Goal: Information Seeking & Learning: Find contact information

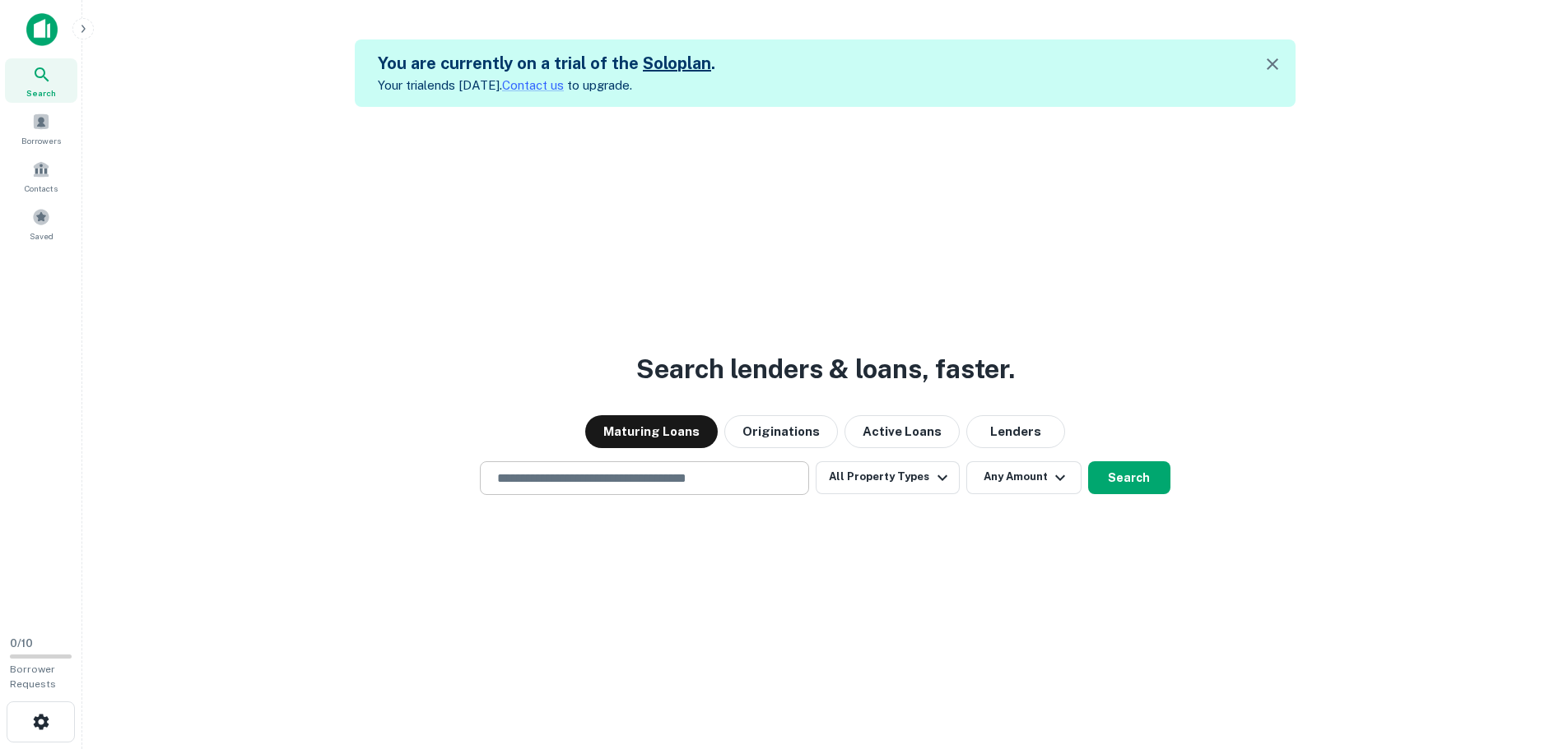
click at [675, 480] on input "text" at bounding box center [644, 478] width 314 height 19
paste input "**********"
type input "**********"
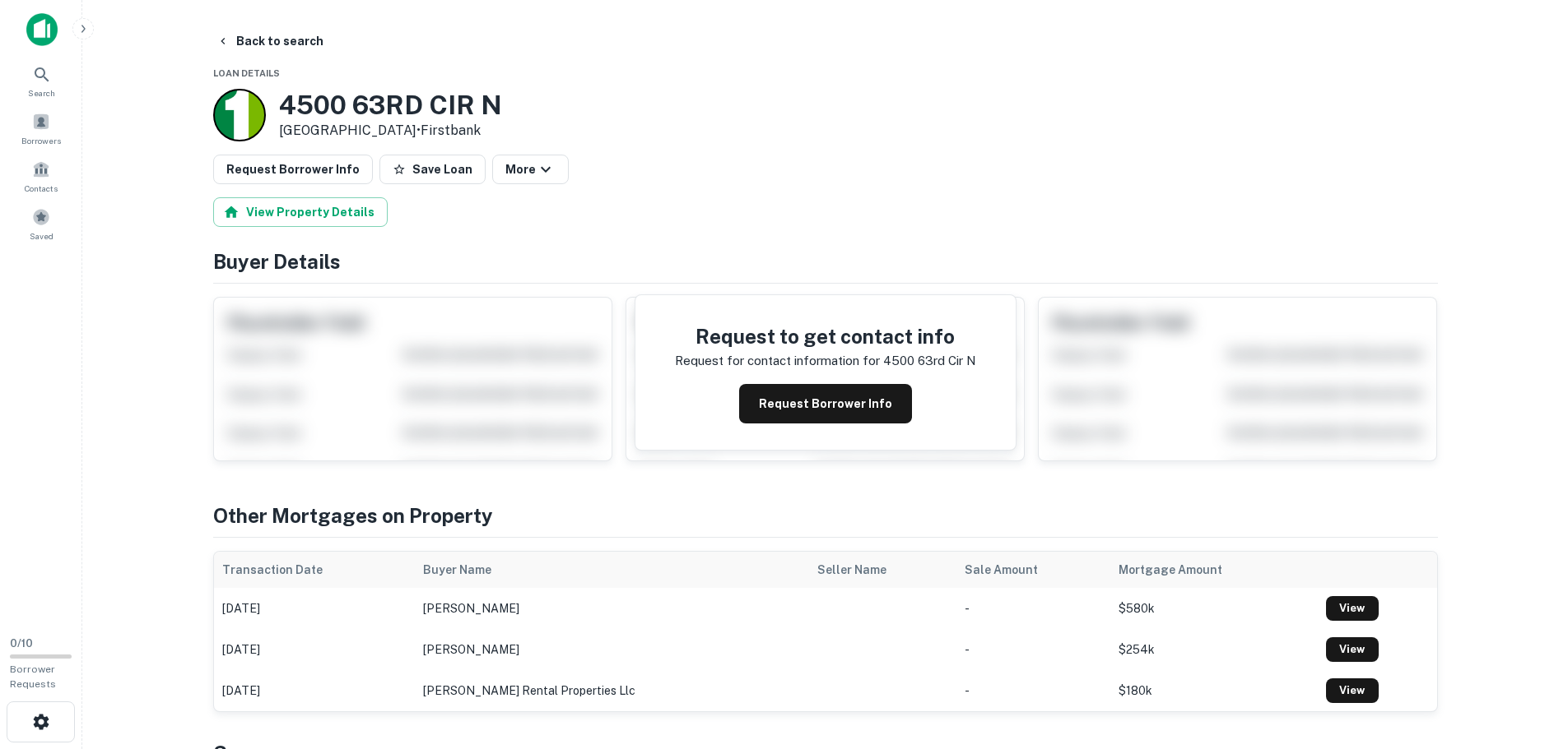
click at [279, 94] on h3 "4500 63RD CIR N" at bounding box center [390, 104] width 223 height 31
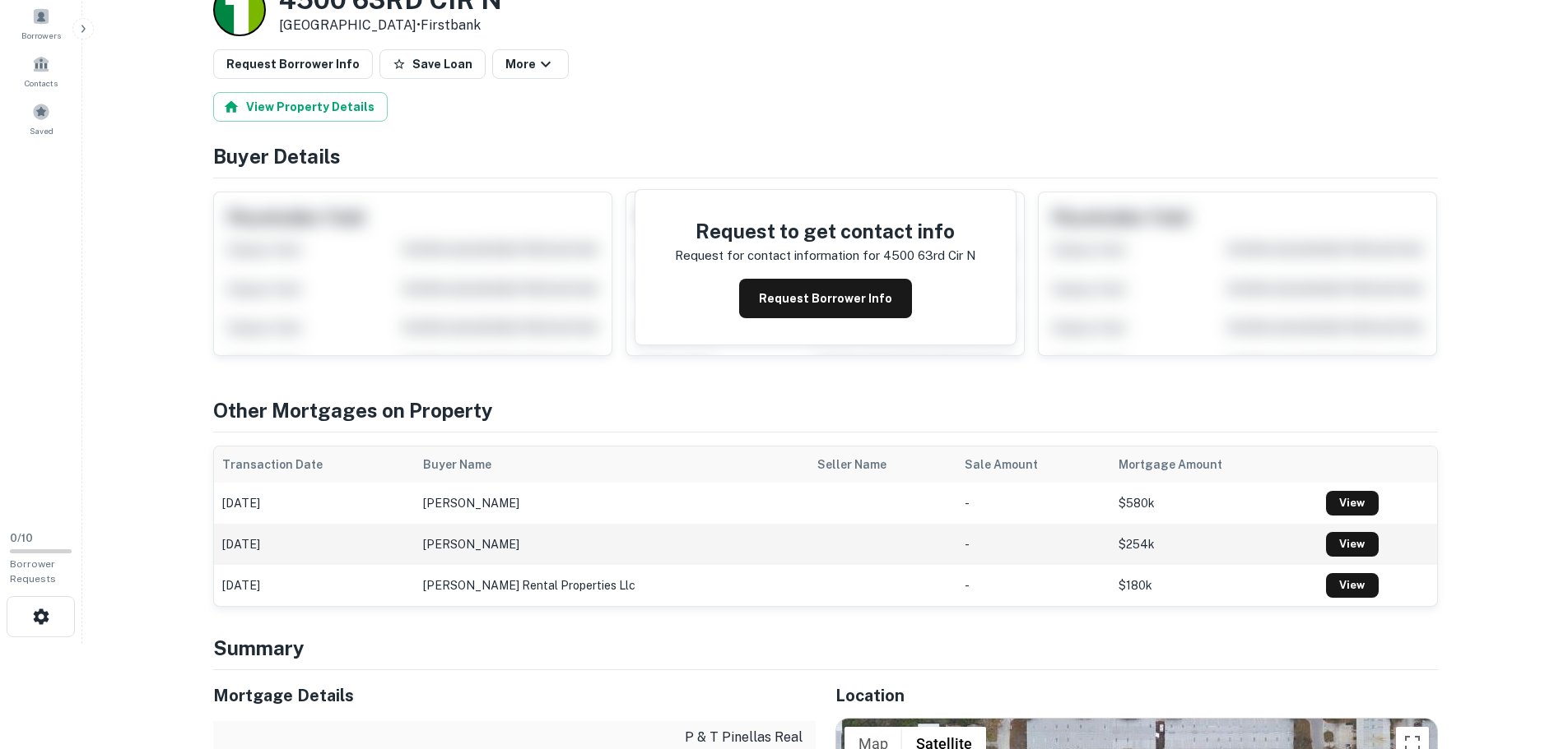
scroll to position [83, 0]
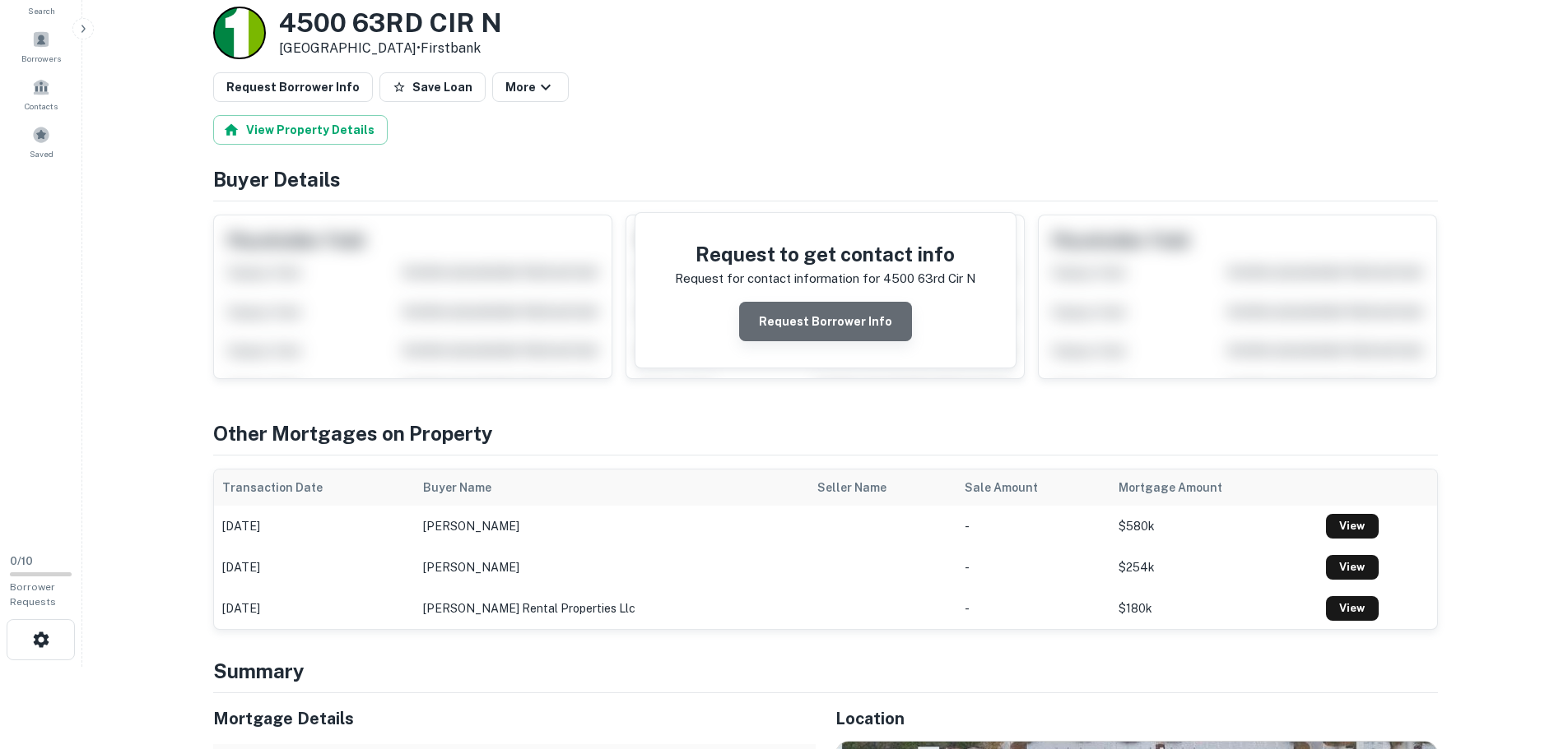
click at [852, 328] on button "Request Borrower Info" at bounding box center [825, 321] width 173 height 40
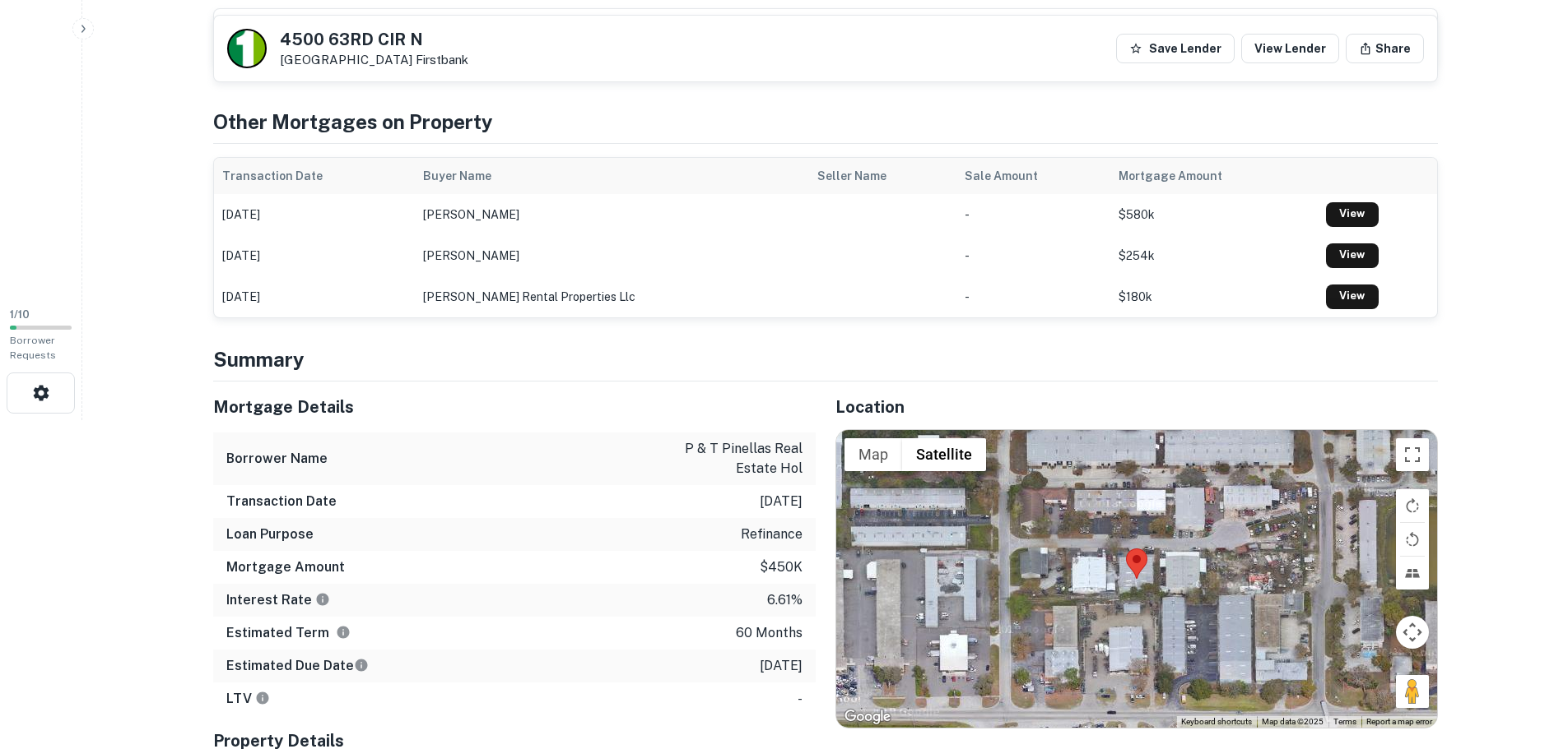
scroll to position [0, 0]
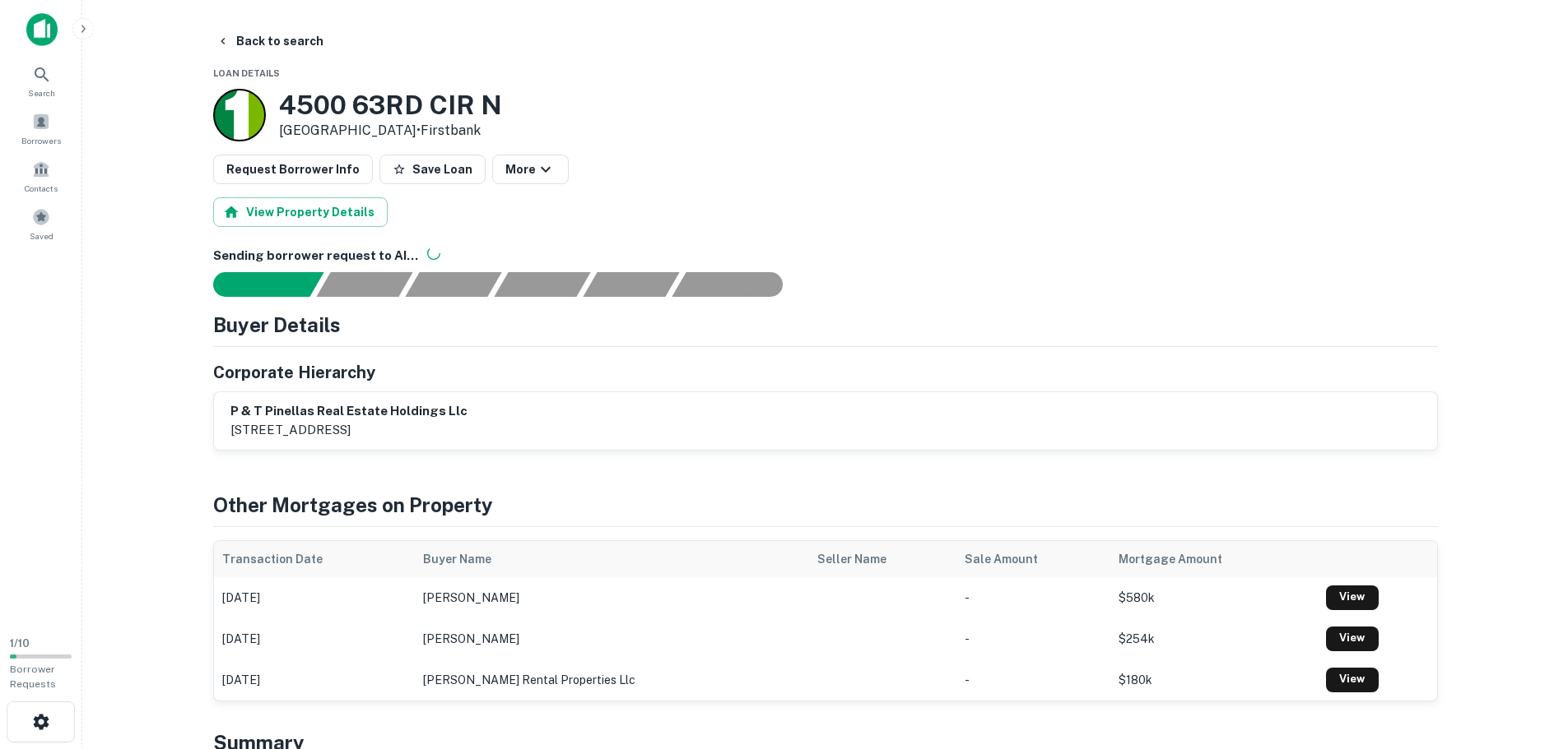
click at [517, 417] on div "p & t pinellas real estate holdings llc [STREET_ADDRESS]" at bounding box center [825, 420] width 1190 height 38
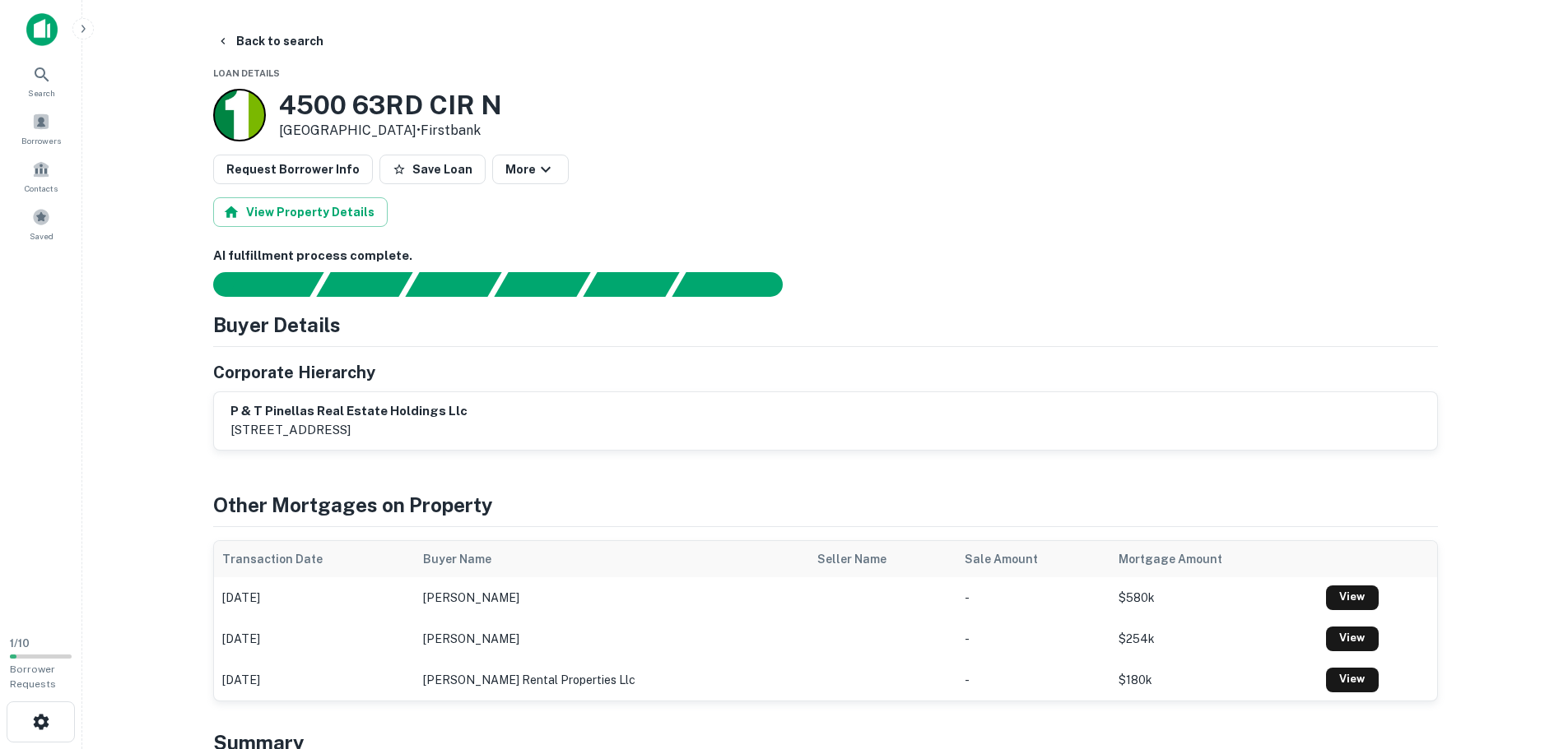
drag, startPoint x: 473, startPoint y: 372, endPoint x: 453, endPoint y: 417, distance: 49.2
click at [446, 421] on div "Corporate Hierarchy p & t pinellas real estate holdings llc [STREET_ADDRESS]" at bounding box center [825, 405] width 1225 height 90
click at [153, 493] on main "Back to search Loan Details [STREET_ADDRESS] • Firstbank Request Borrower Info …" at bounding box center [825, 374] width 1485 height 749
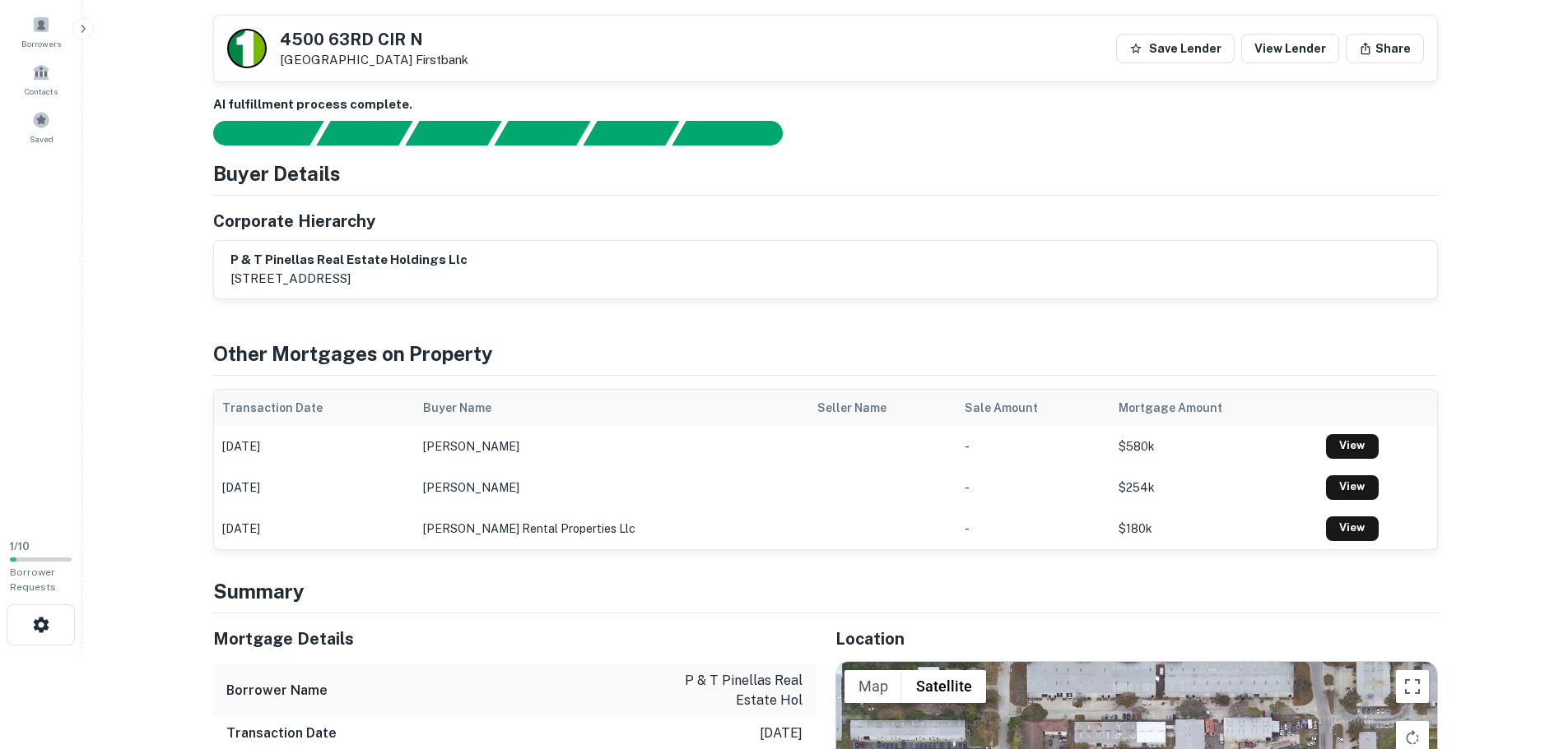
scroll to position [83, 0]
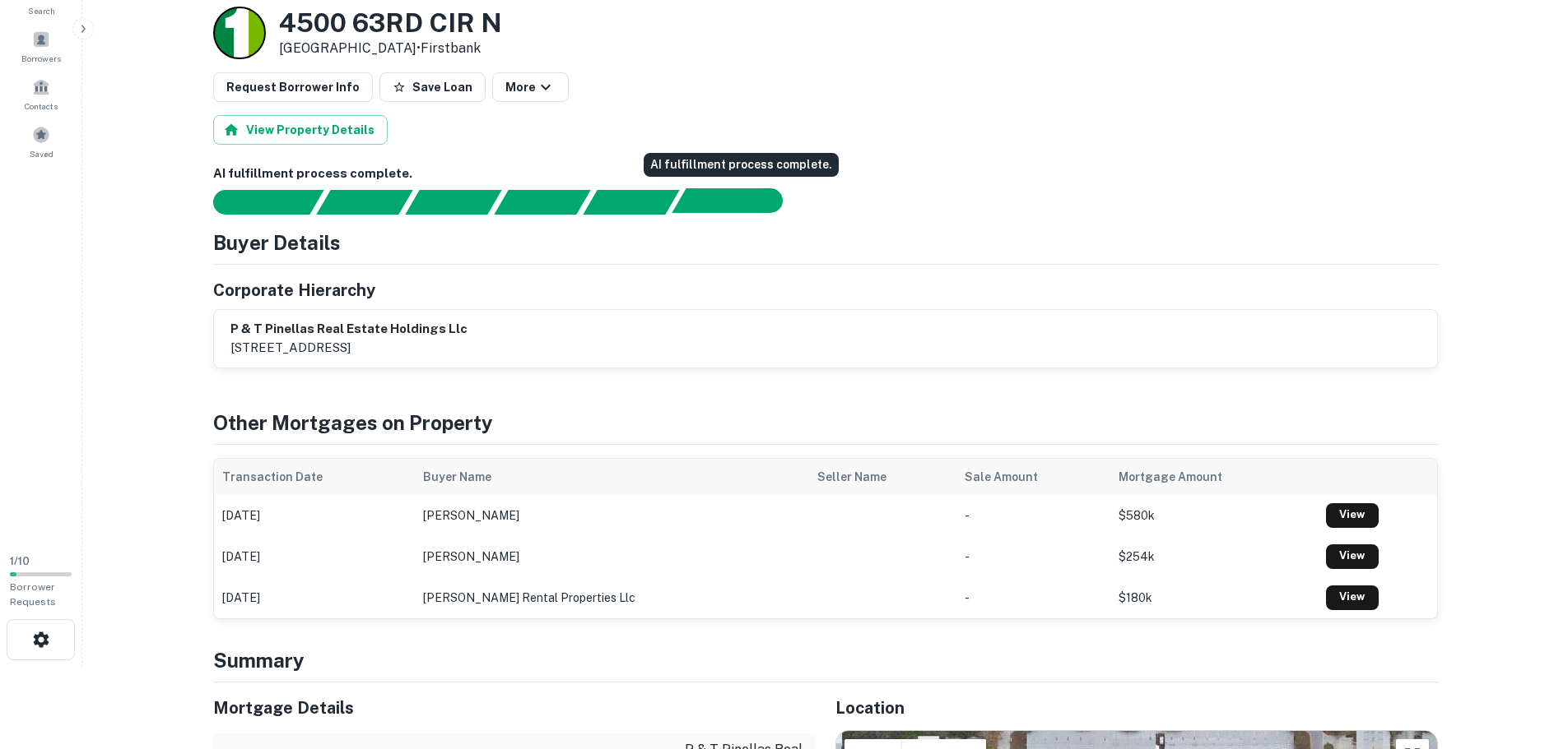
click at [760, 200] on div "AI fulfillment process complete." at bounding box center [762, 201] width 41 height 24
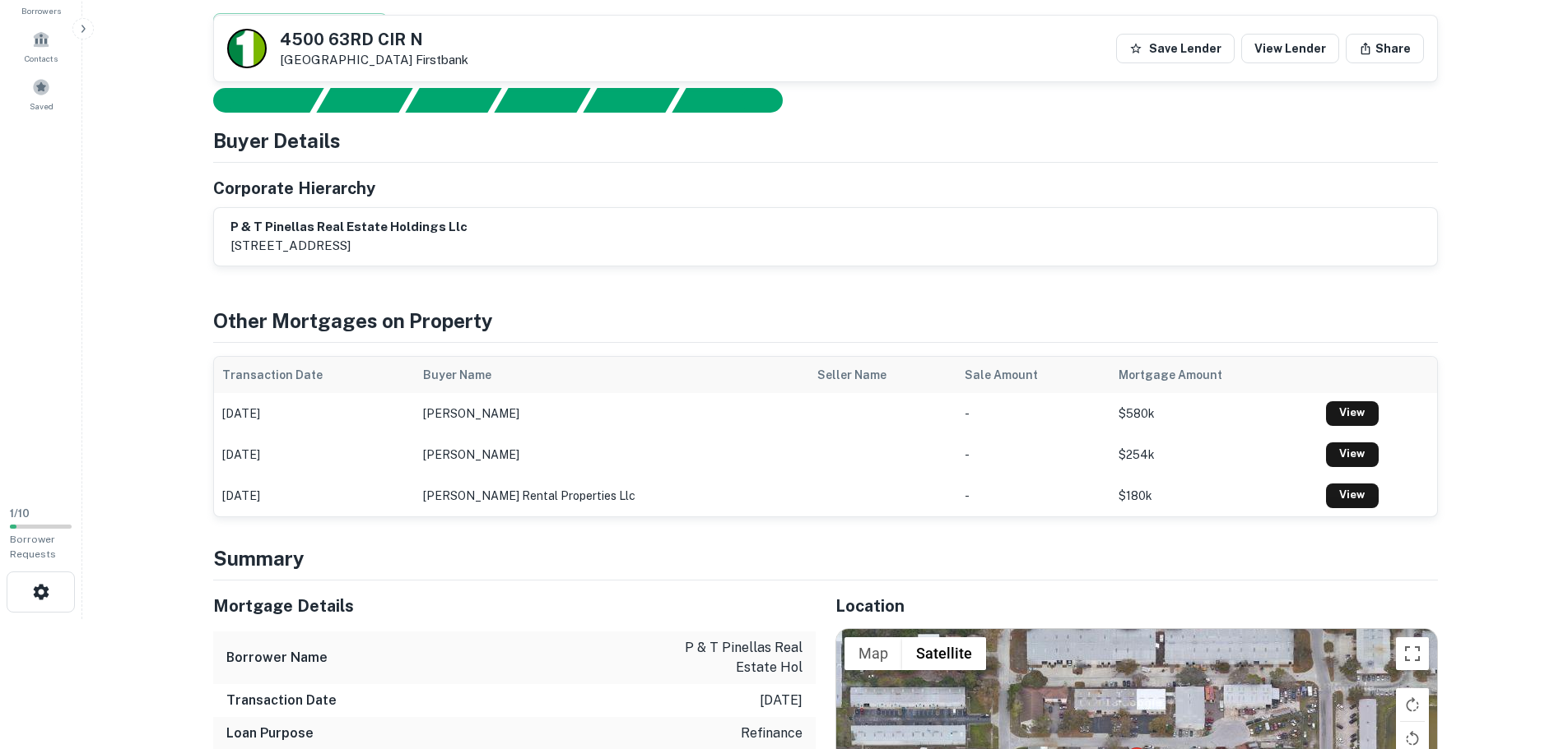
scroll to position [0, 0]
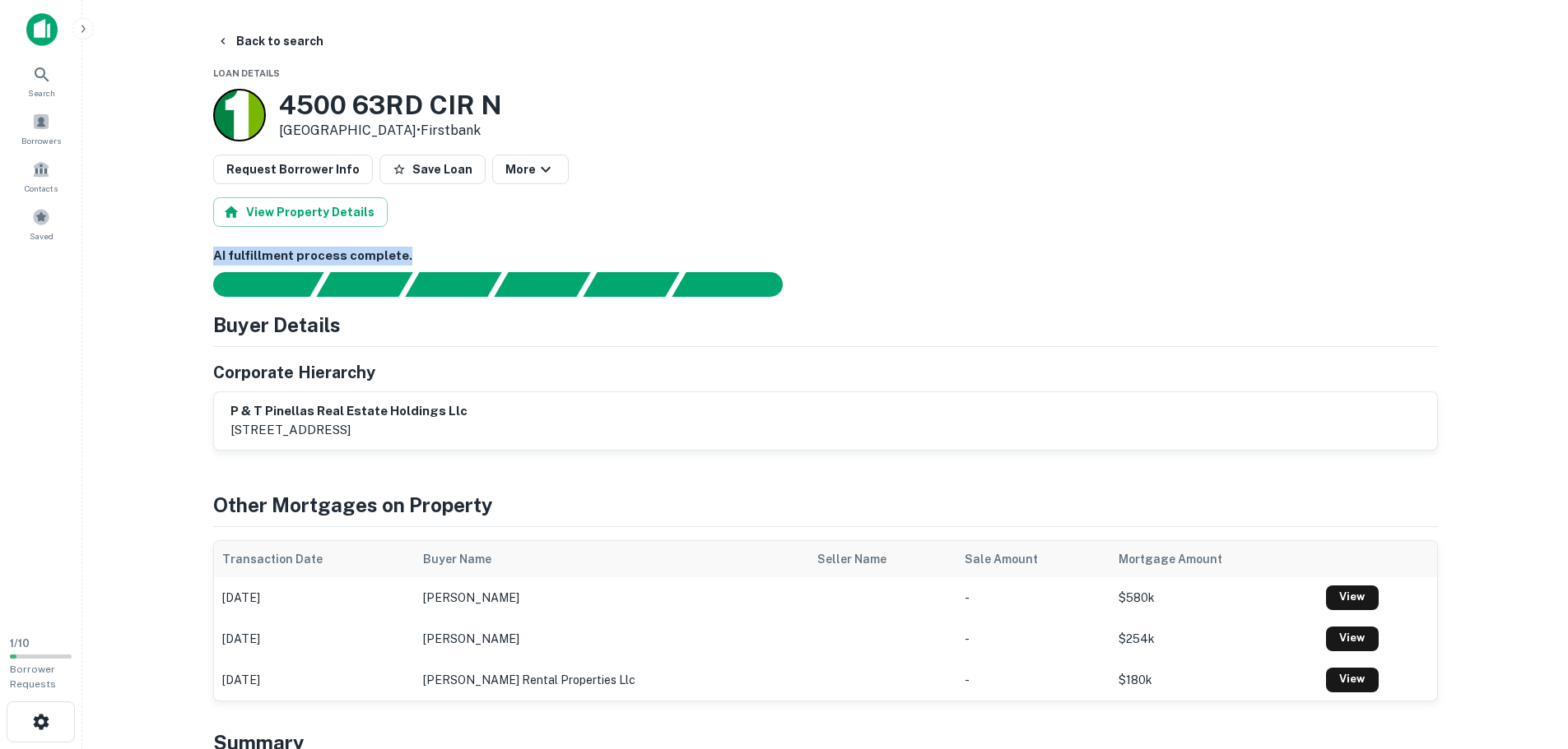
drag, startPoint x: 400, startPoint y: 255, endPoint x: 201, endPoint y: 263, distance: 199.2
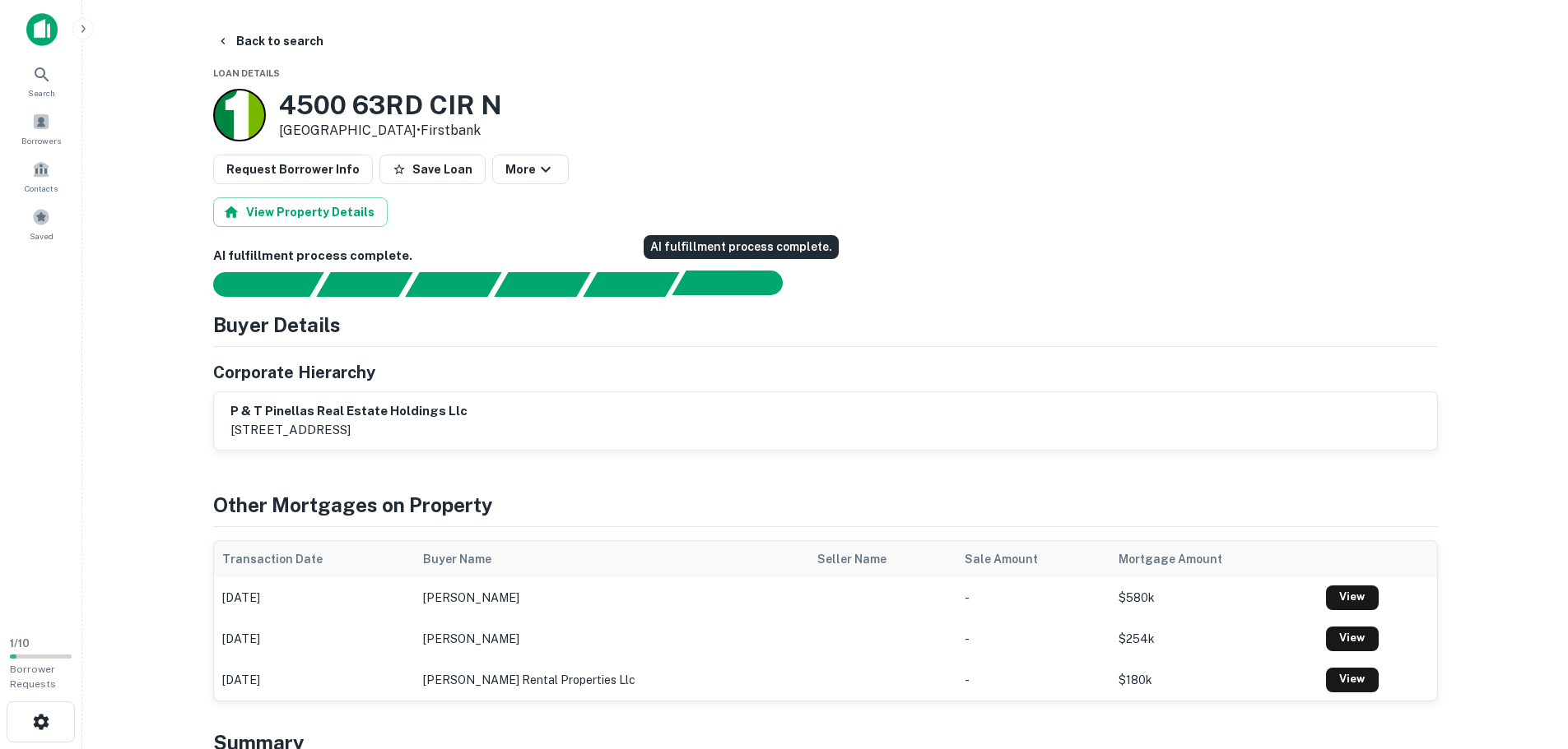
click at [733, 276] on div "AI fulfillment process complete." at bounding box center [720, 282] width 96 height 24
click at [334, 211] on button "View Property Details" at bounding box center [300, 211] width 175 height 29
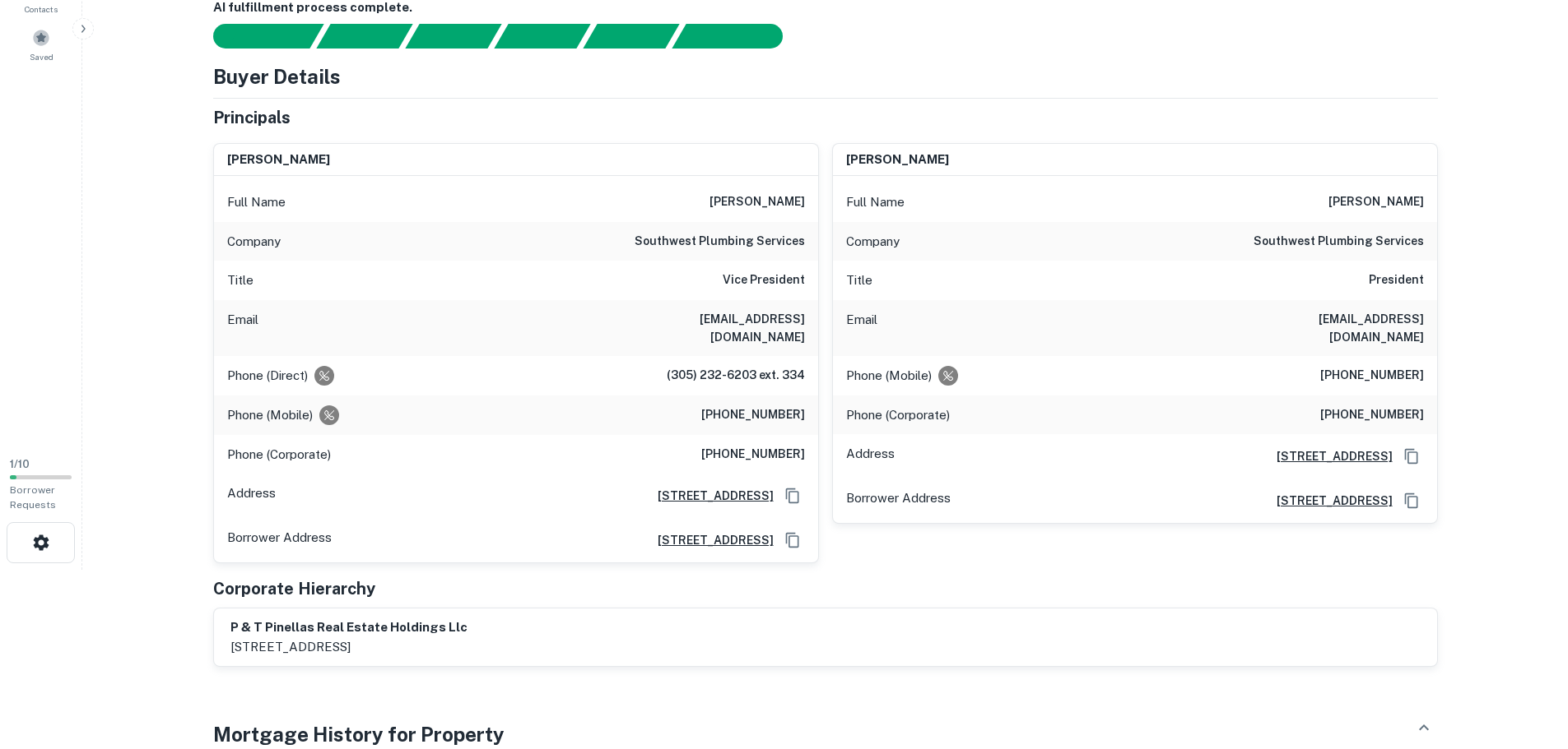
scroll to position [164, 0]
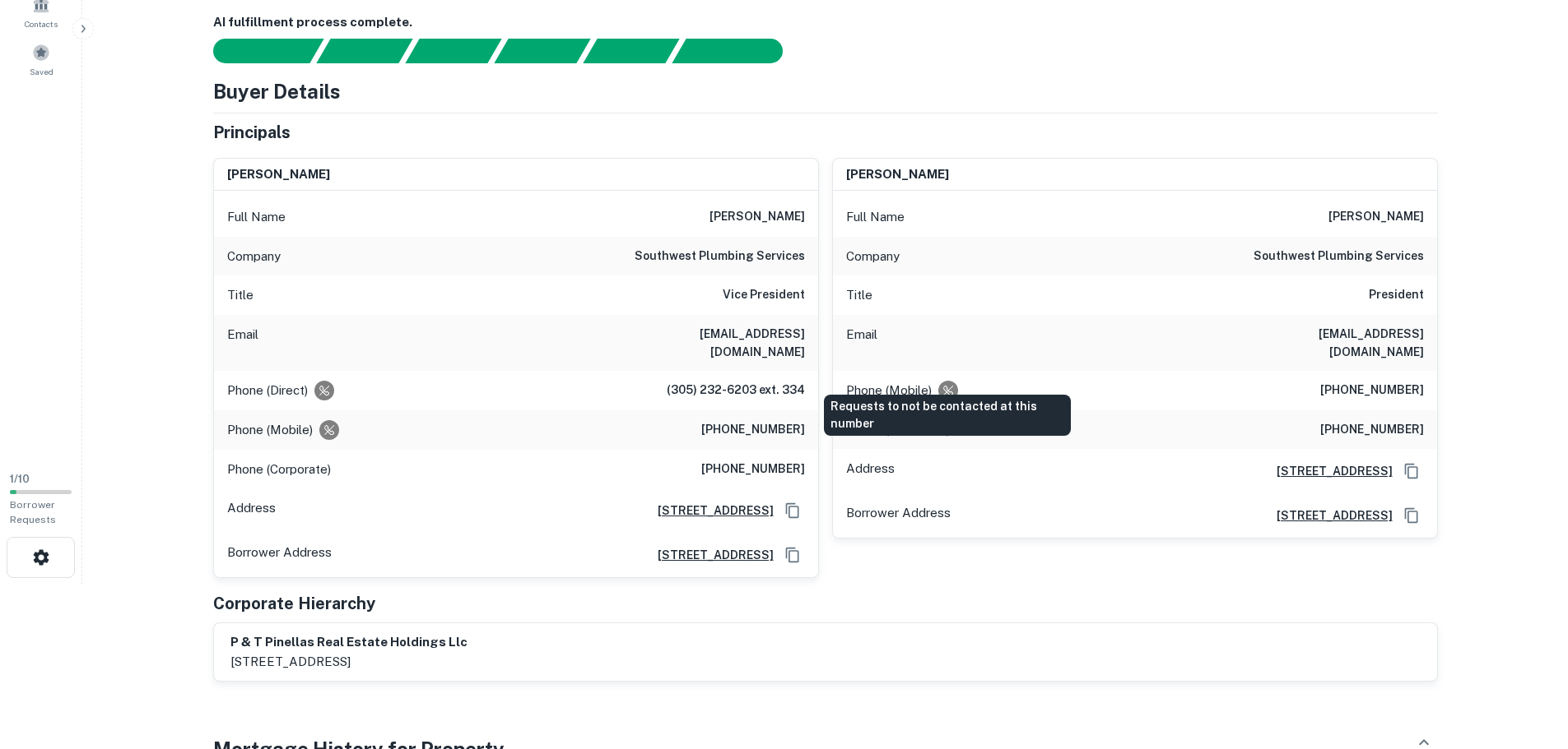
click at [940, 381] on div "Requests to not be contacted at this number" at bounding box center [948, 390] width 19 height 19
click at [935, 420] on p "Phone (Corporate)" at bounding box center [898, 430] width 104 height 19
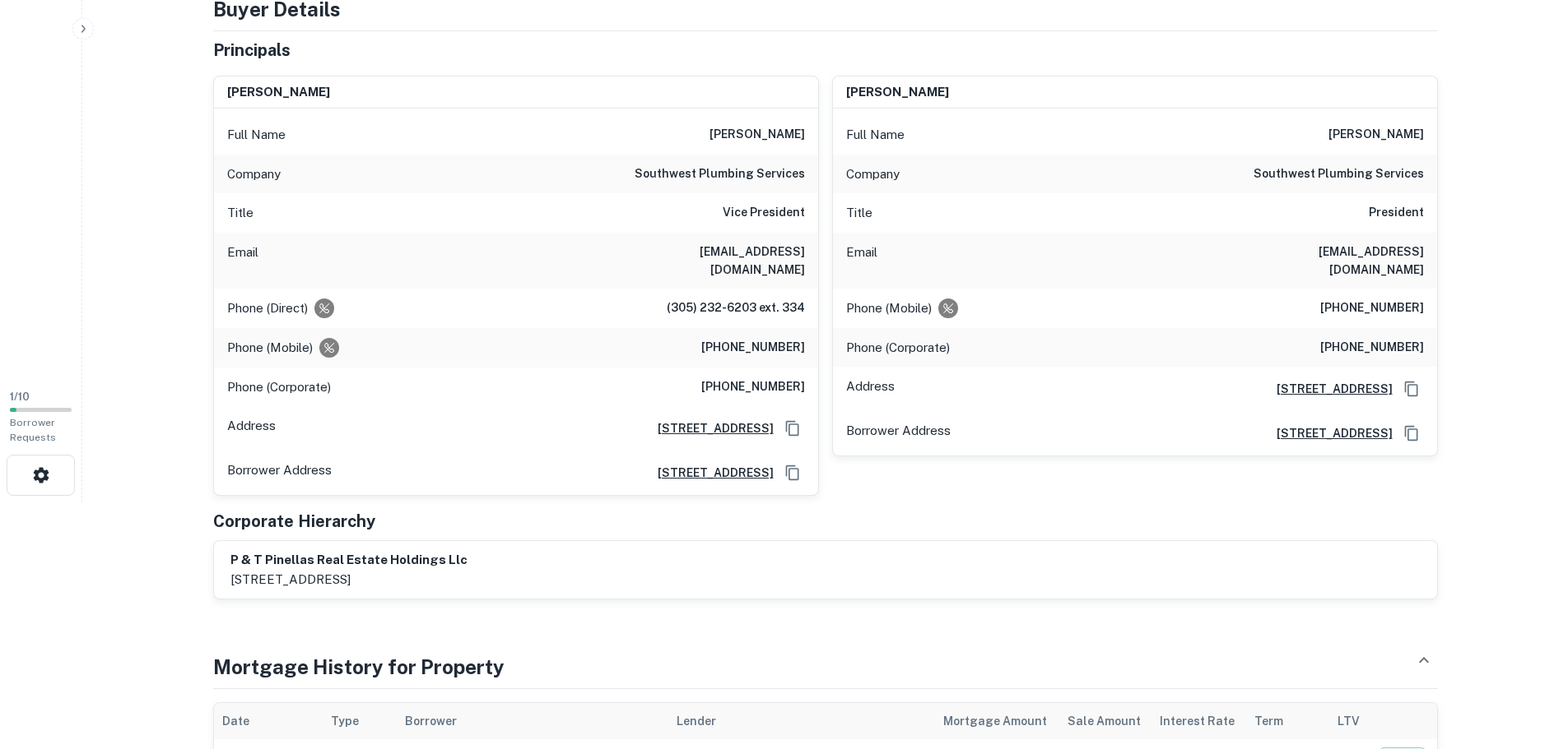
scroll to position [0, 0]
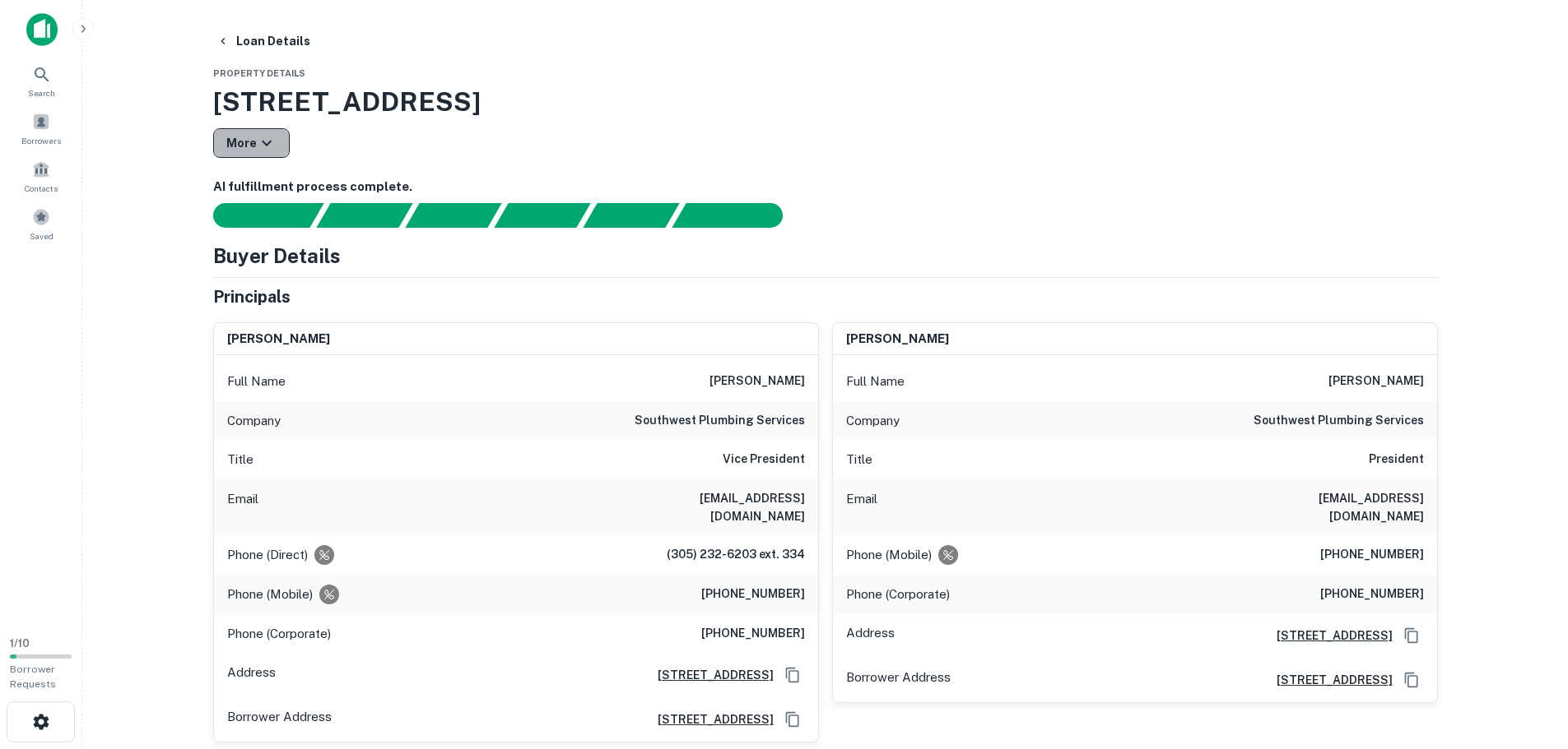
click at [259, 142] on icon "button" at bounding box center [266, 142] width 19 height 19
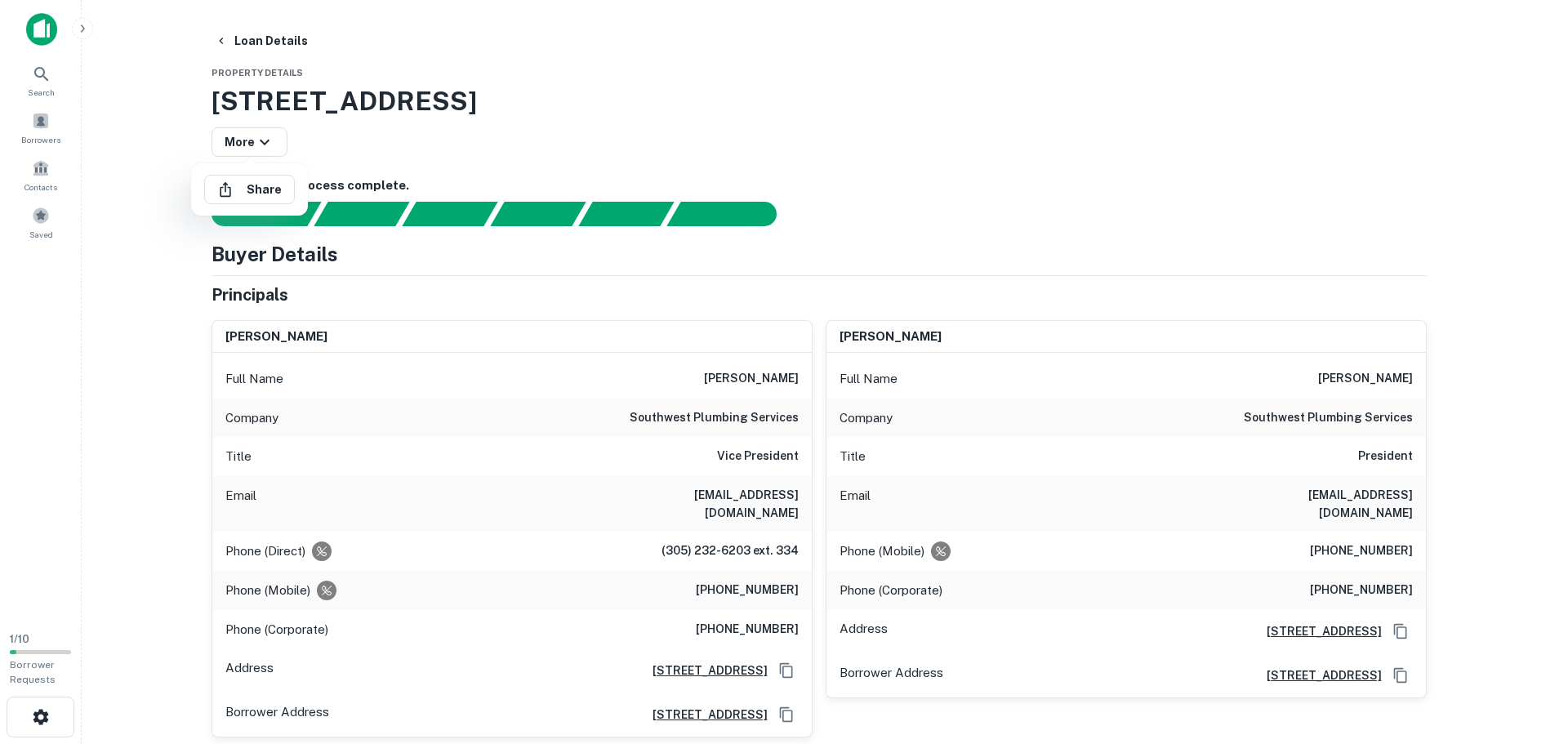
click at [259, 145] on div at bounding box center [784, 372] width 1568 height 744
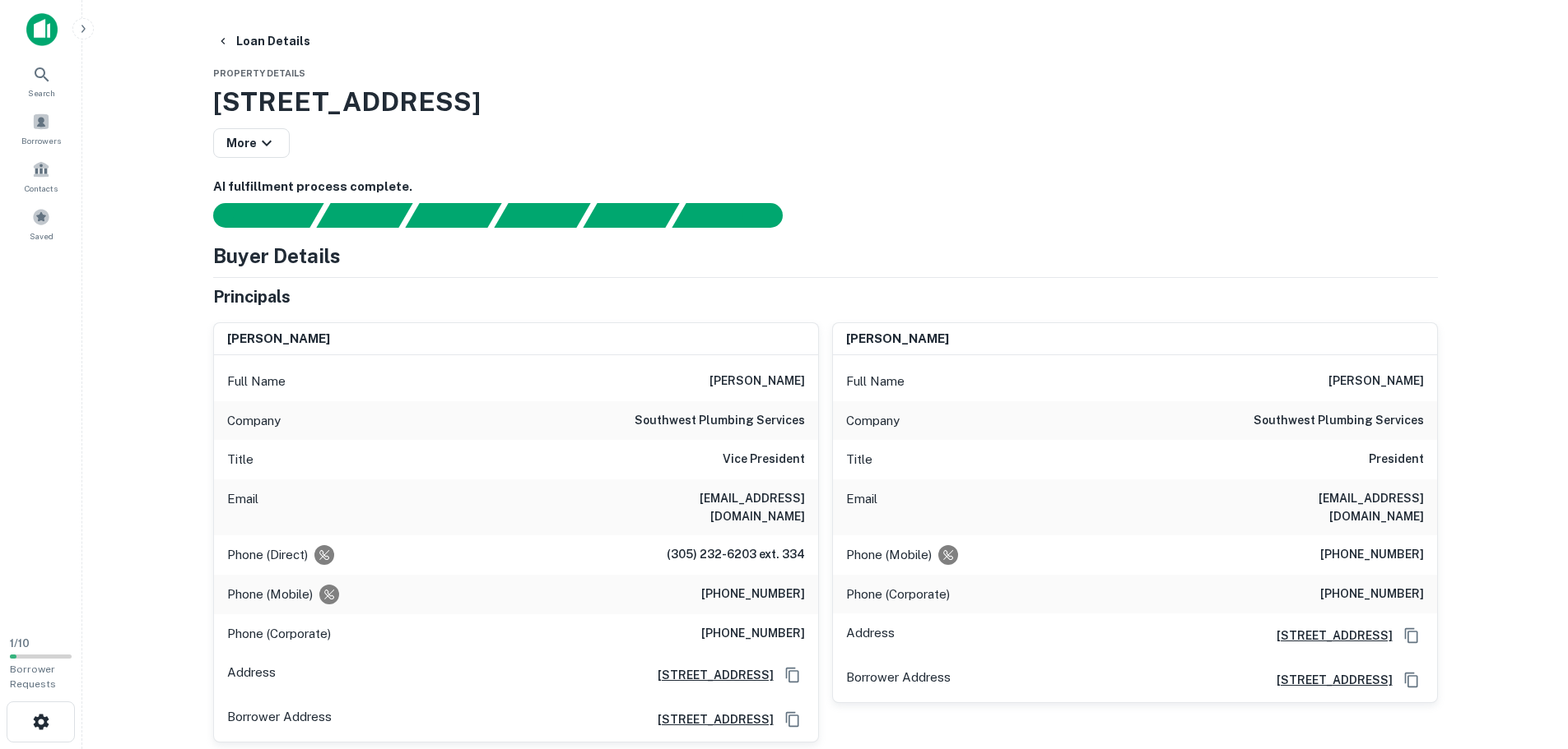
click at [34, 35] on img at bounding box center [41, 29] width 31 height 33
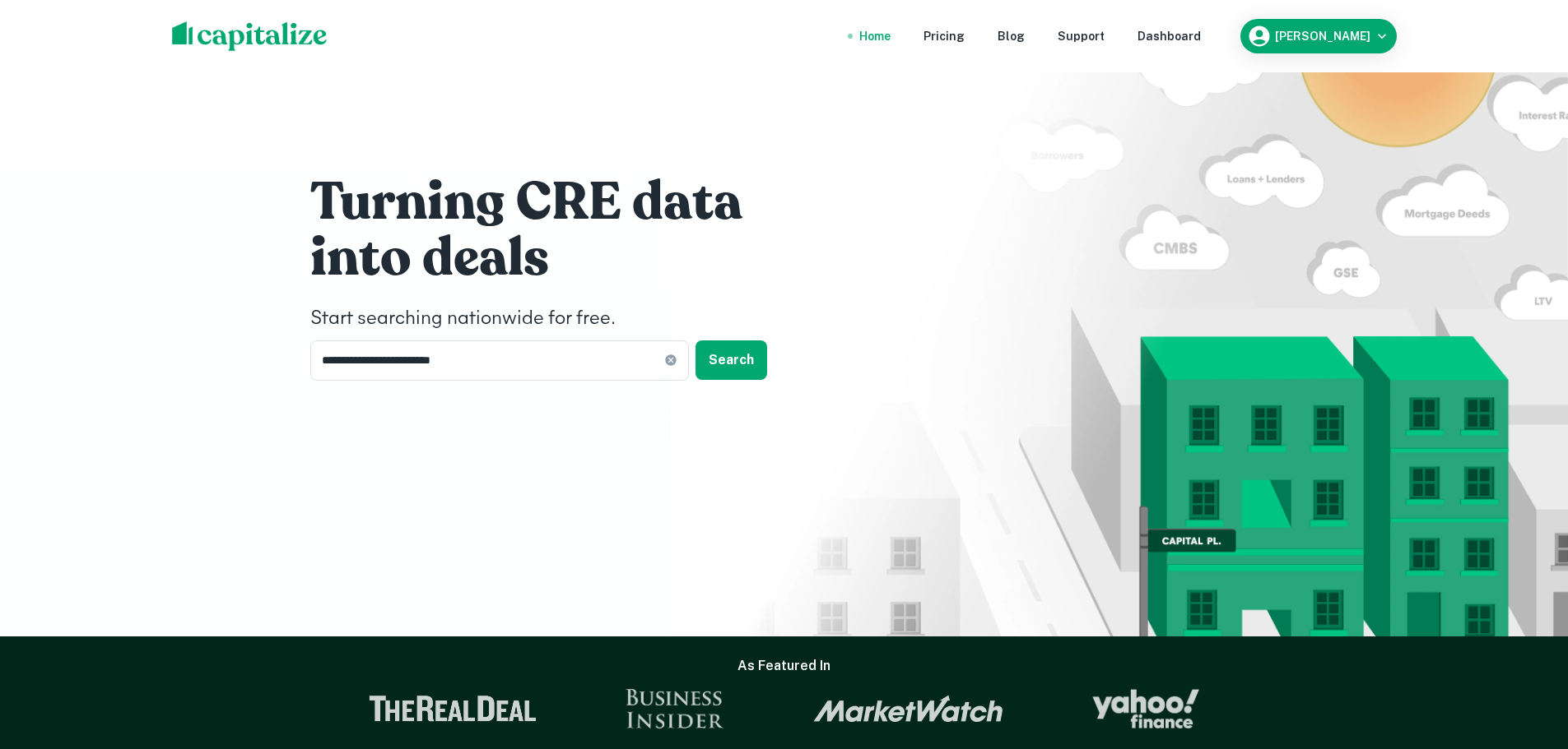
drag, startPoint x: 355, startPoint y: 42, endPoint x: 214, endPoint y: 42, distance: 141.0
click at [214, 42] on div "Home Pricing Blog Support Dashboard [PERSON_NAME]" at bounding box center [784, 36] width 1264 height 72
